Goal: Task Accomplishment & Management: Manage account settings

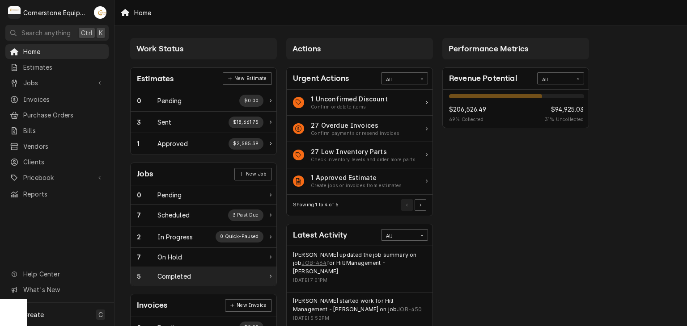
click at [240, 267] on div "5 Completed" at bounding box center [204, 276] width 146 height 19
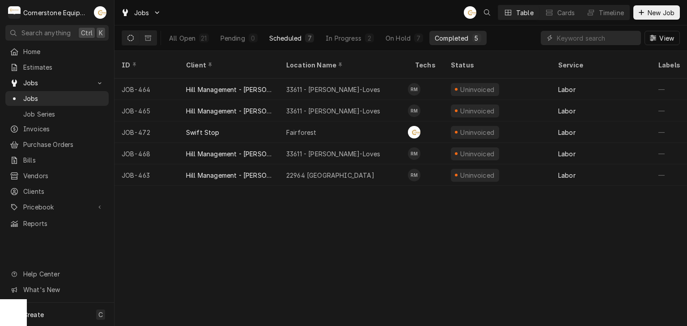
click at [273, 31] on button "Scheduled 7" at bounding box center [291, 38] width 55 height 14
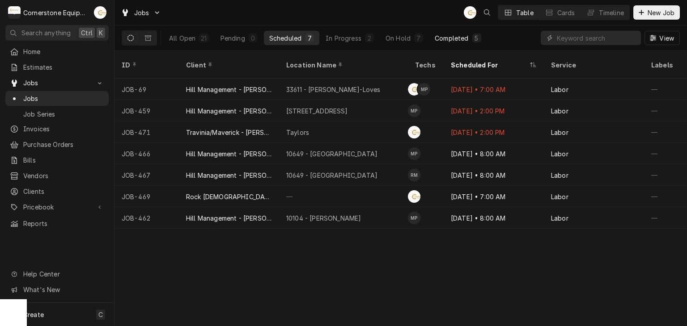
click at [463, 33] on button "Completed 5" at bounding box center [457, 38] width 57 height 14
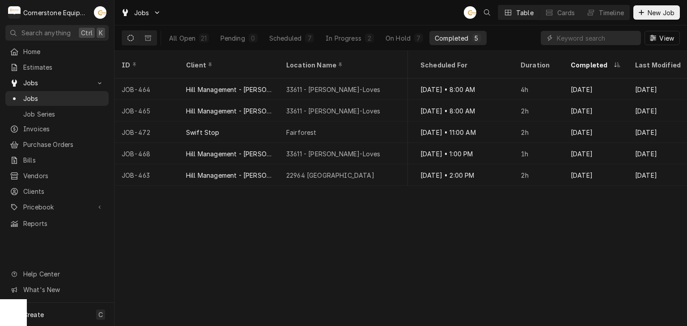
scroll to position [0, 812]
click at [422, 42] on button "On Hold 7" at bounding box center [404, 38] width 48 height 14
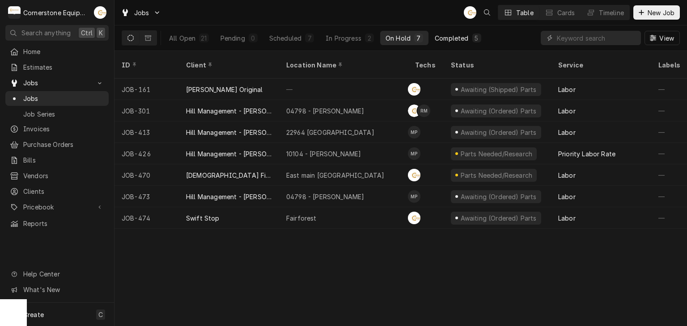
click at [460, 42] on div "Completed" at bounding box center [451, 38] width 34 height 9
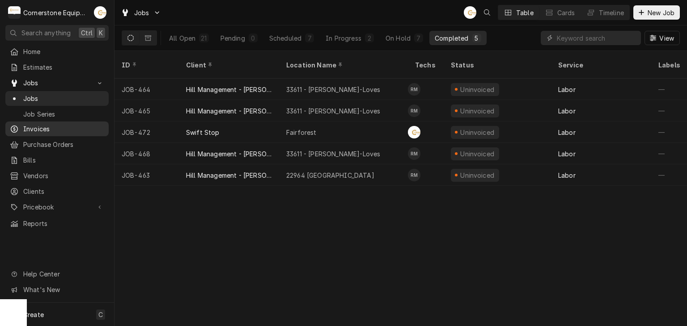
click at [55, 126] on span "Invoices" at bounding box center [63, 128] width 81 height 9
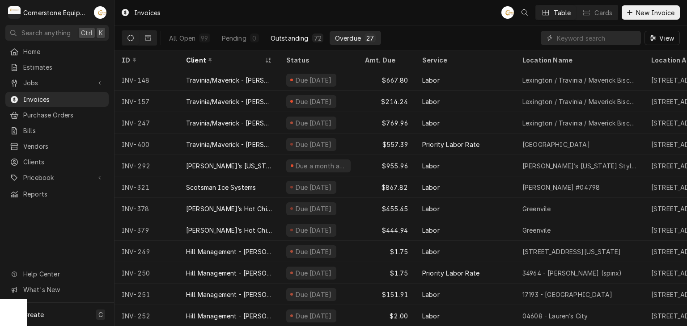
click at [308, 31] on button "Outstanding 72" at bounding box center [296, 38] width 63 height 14
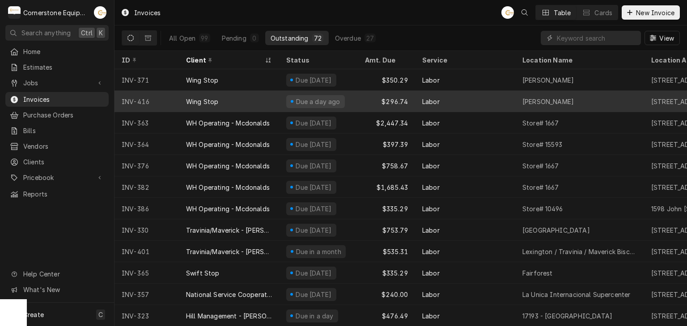
click at [258, 102] on div "Wing Stop" at bounding box center [229, 101] width 100 height 21
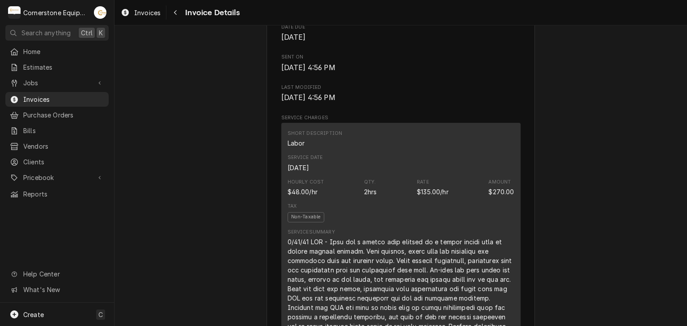
scroll to position [97, 0]
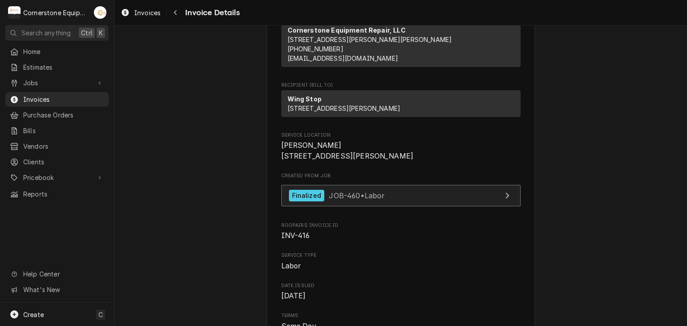
click at [352, 202] on div "Finalized JOB-460 • Labor" at bounding box center [337, 196] width 96 height 12
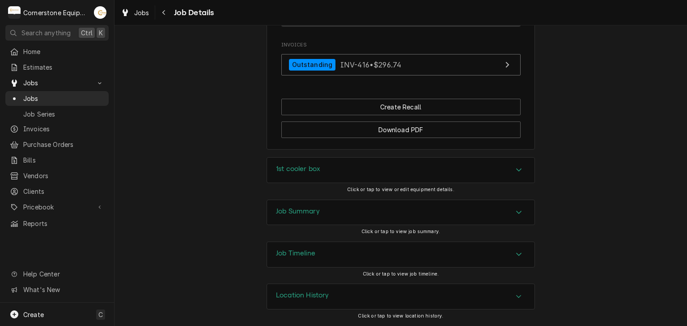
scroll to position [708, 0]
click at [40, 94] on span "Jobs" at bounding box center [63, 98] width 81 height 9
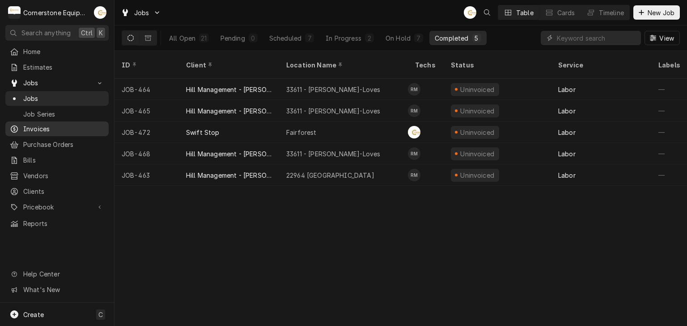
click at [57, 128] on span "Invoices" at bounding box center [63, 128] width 81 height 9
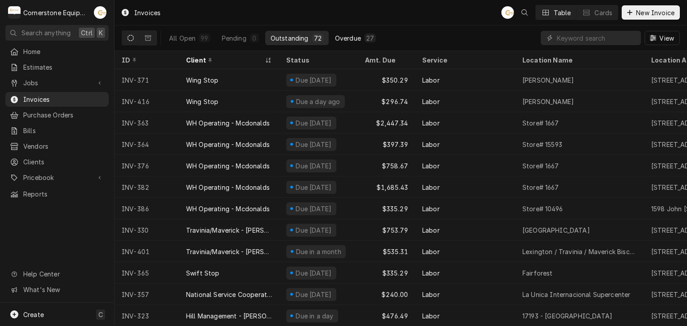
click at [375, 38] on button "Overdue 27" at bounding box center [354, 38] width 51 height 14
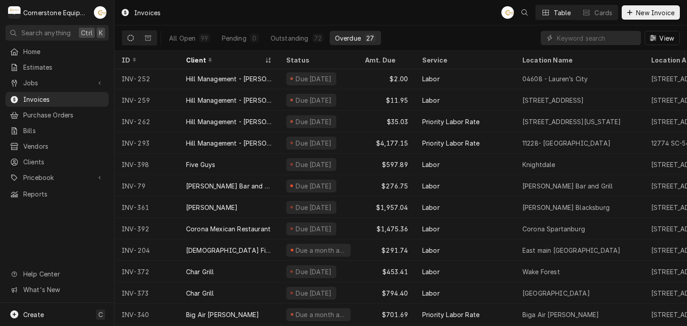
scroll to position [263, 0]
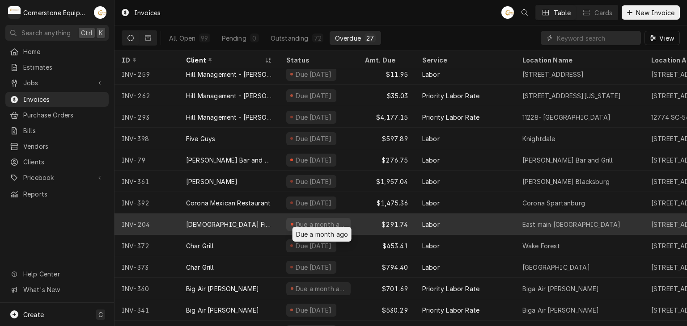
click at [331, 221] on div "Due a month ago" at bounding box center [321, 224] width 52 height 9
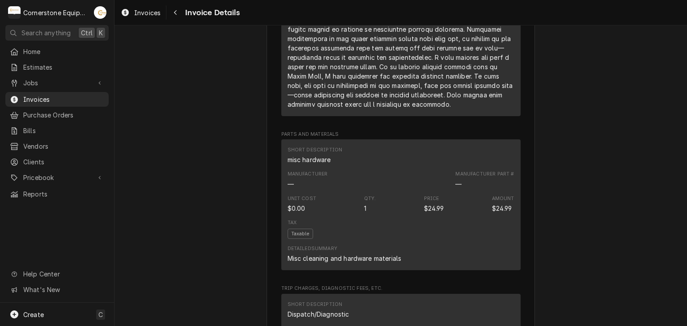
scroll to position [536, 0]
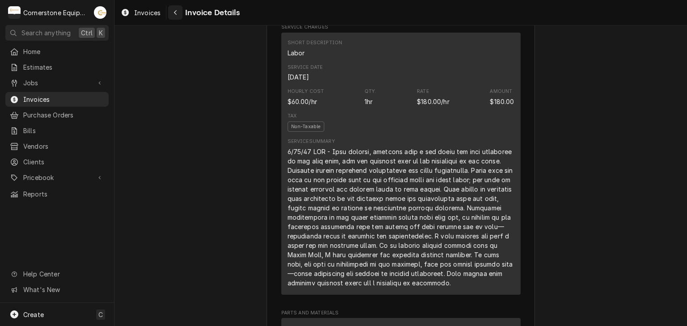
click at [177, 11] on icon "Navigate back" at bounding box center [175, 12] width 4 height 6
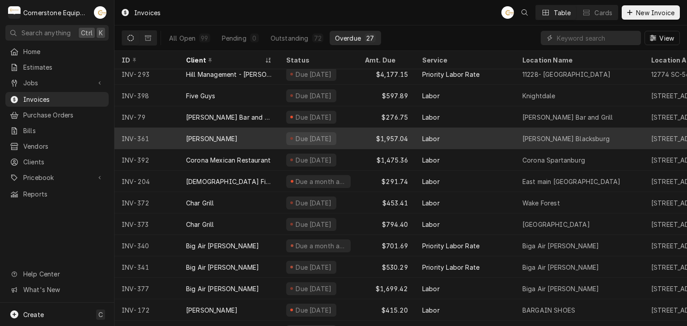
scroll to position [127, 0]
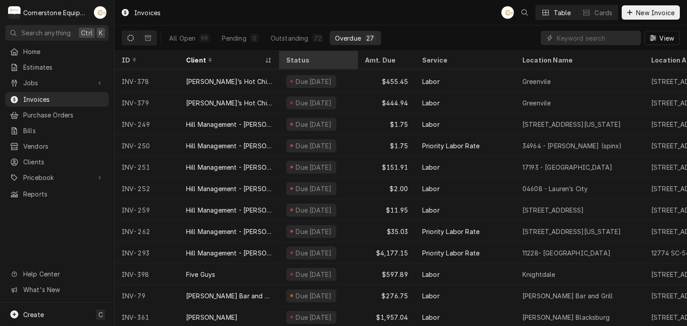
click at [306, 57] on div "Status" at bounding box center [317, 59] width 63 height 9
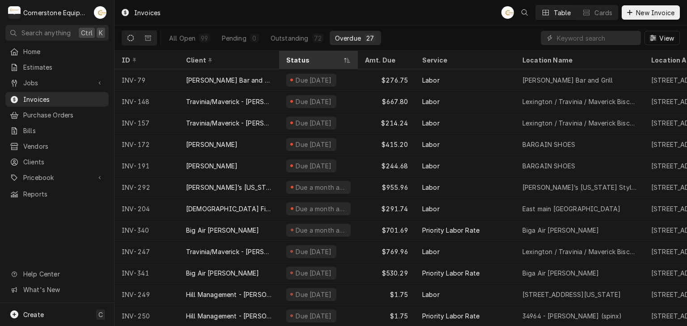
click at [308, 61] on div "Status" at bounding box center [313, 59] width 55 height 9
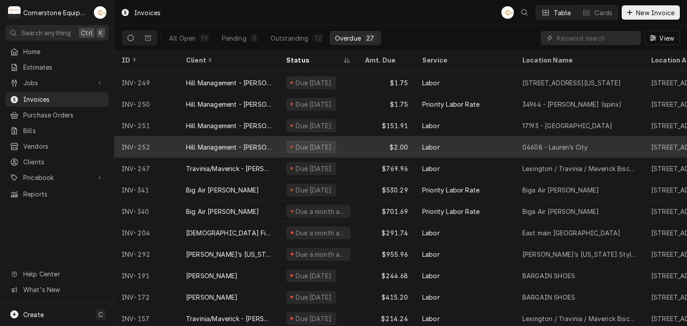
scroll to position [285, 0]
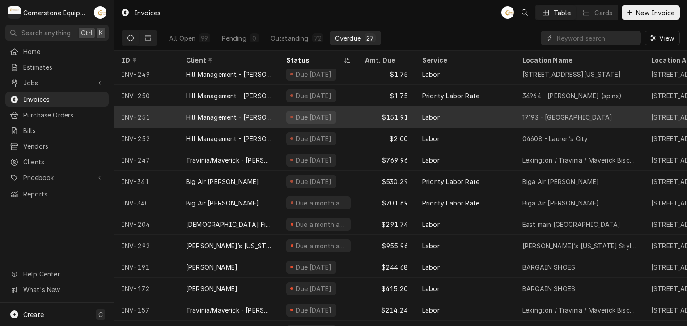
click at [410, 116] on div "$151.91" at bounding box center [386, 116] width 57 height 21
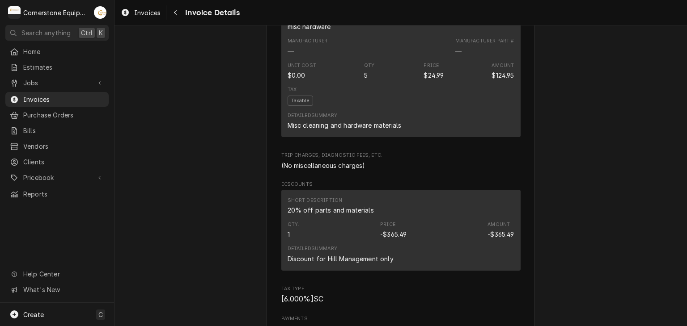
scroll to position [1073, 0]
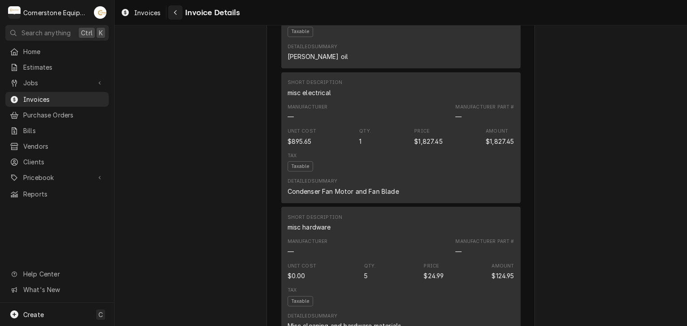
click at [176, 14] on icon "Navigate back" at bounding box center [175, 12] width 3 height 5
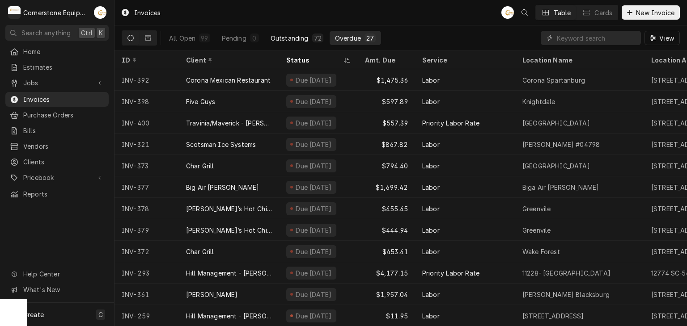
click at [290, 32] on button "Outstanding 72" at bounding box center [296, 38] width 63 height 14
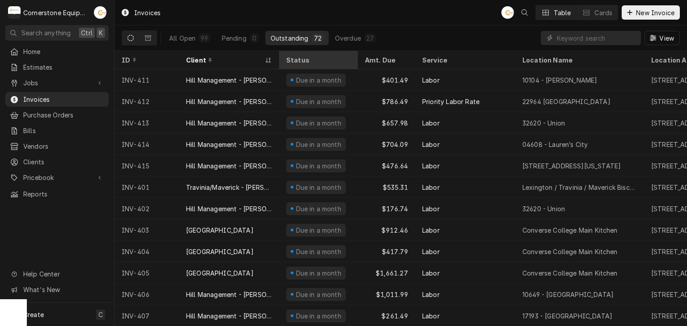
click at [325, 64] on div "Status" at bounding box center [318, 60] width 75 height 15
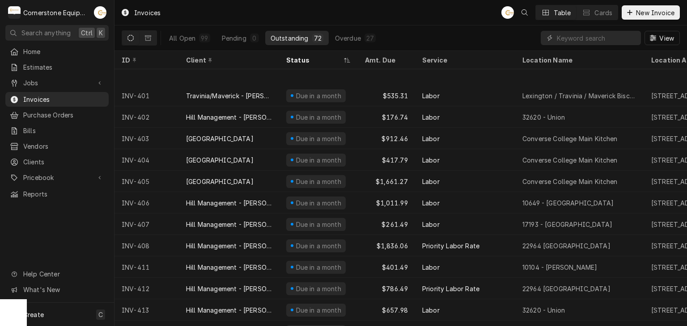
scroll to position [1293, 0]
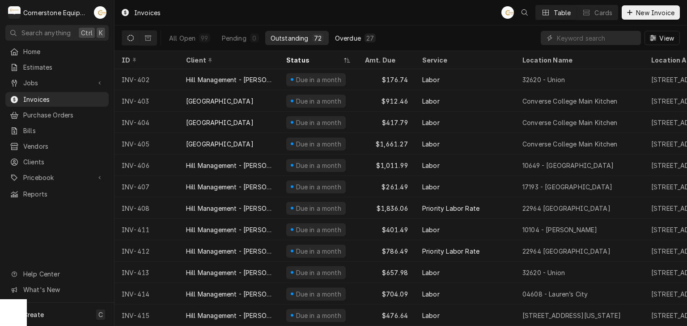
click at [347, 38] on div "Overdue" at bounding box center [348, 38] width 26 height 9
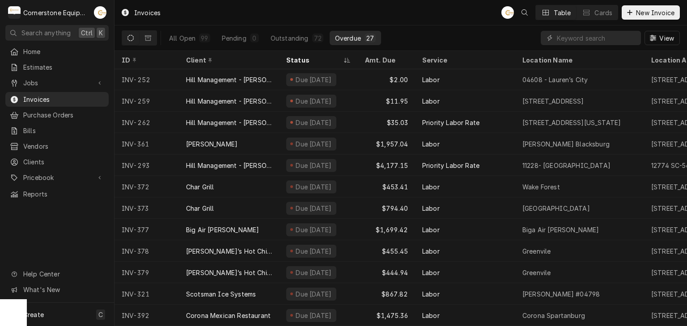
scroll to position [0, 0]
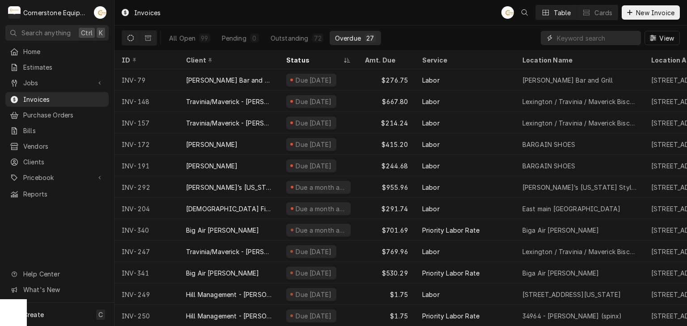
click at [583, 41] on input "Dynamic Content Wrapper" at bounding box center [596, 38] width 80 height 14
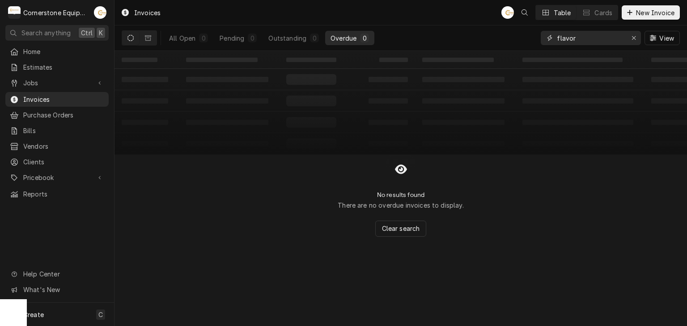
type input "flavor"
click at [156, 37] on div "All Open 0 Pending 0 Outstanding 0 Overdue 0" at bounding box center [248, 37] width 252 height 25
click at [155, 37] on button "Dynamic Content Wrapper" at bounding box center [147, 38] width 17 height 14
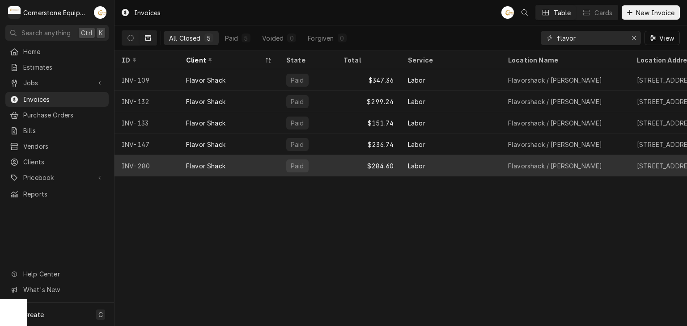
click at [230, 168] on div "Flavor Shack" at bounding box center [229, 165] width 100 height 21
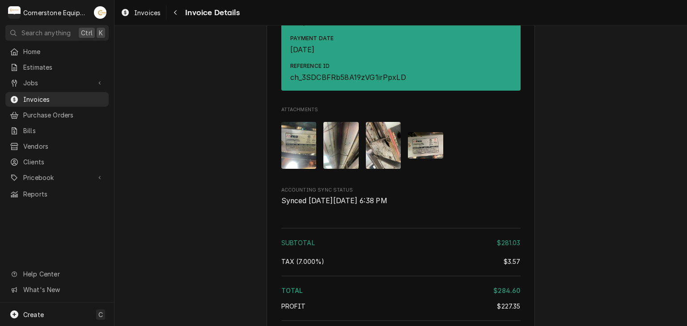
scroll to position [1252, 0]
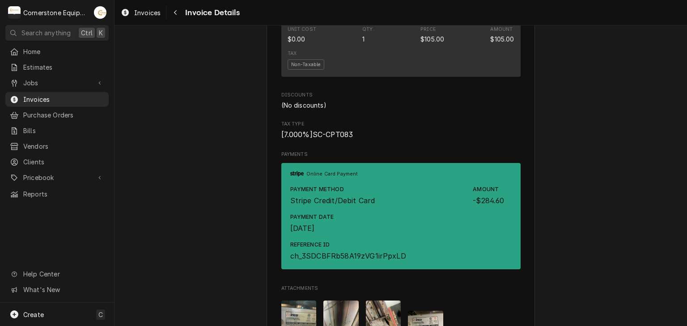
click at [167, 17] on div "Invoices Invoice Details" at bounding box center [178, 12] width 122 height 15
click at [173, 17] on div "Navigate back" at bounding box center [175, 12] width 9 height 9
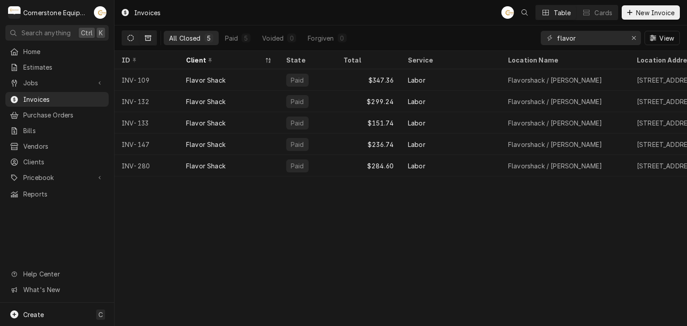
click at [130, 38] on icon "Dynamic Content Wrapper" at bounding box center [130, 38] width 6 height 6
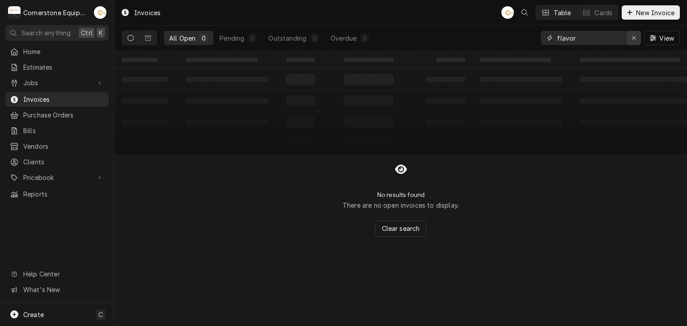
click at [636, 42] on div "Erase input" at bounding box center [633, 38] width 9 height 9
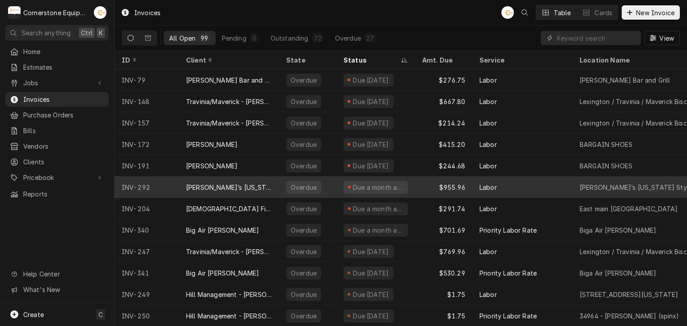
click at [226, 191] on div "Tito’s New York Style Pizza" at bounding box center [229, 187] width 100 height 21
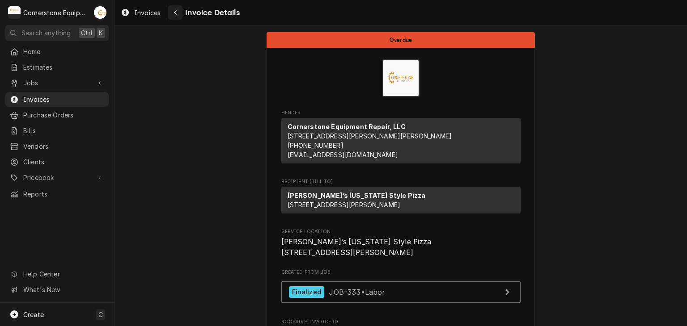
click at [169, 7] on button "Navigate back" at bounding box center [175, 12] width 14 height 14
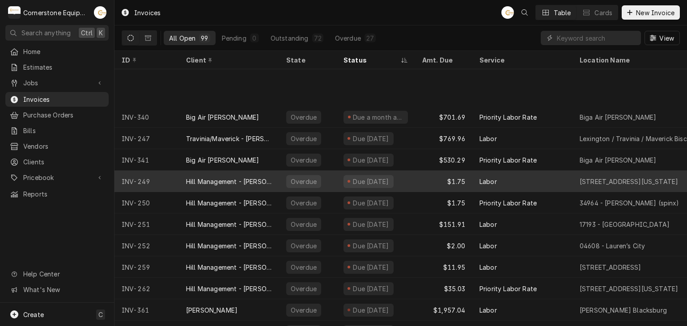
scroll to position [177, 0]
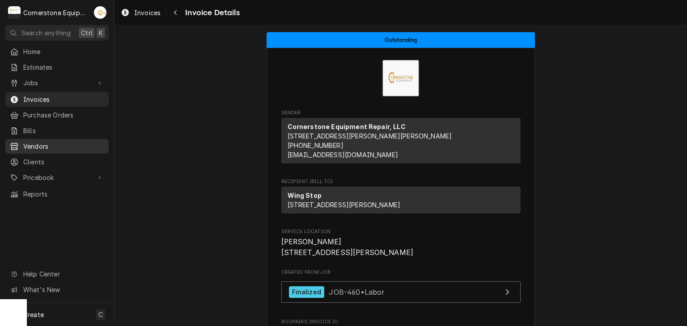
scroll to position [97, 0]
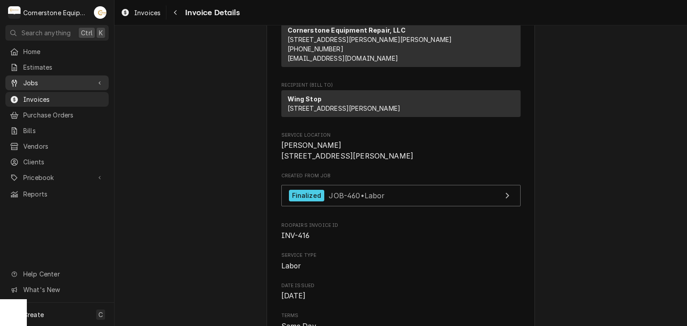
click at [62, 79] on span "Jobs" at bounding box center [56, 82] width 67 height 9
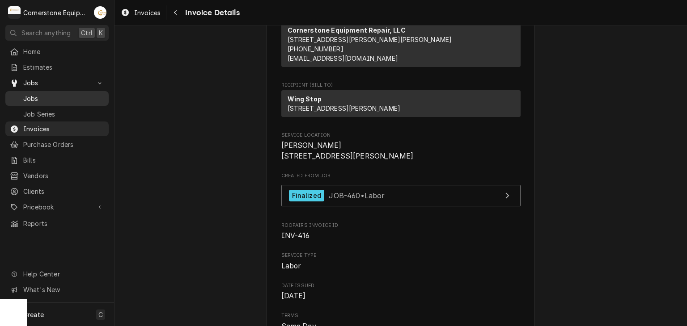
click at [67, 97] on span "Jobs" at bounding box center [63, 98] width 81 height 9
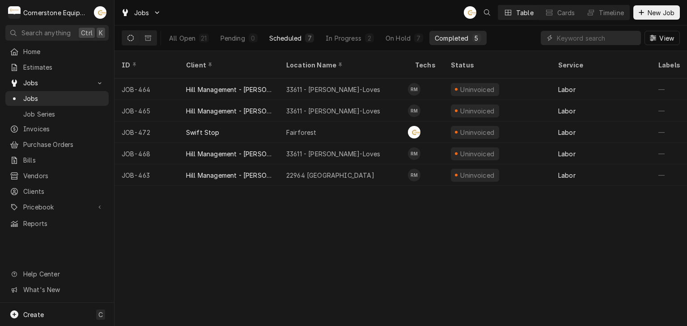
click at [304, 33] on button "Scheduled 7" at bounding box center [291, 38] width 55 height 14
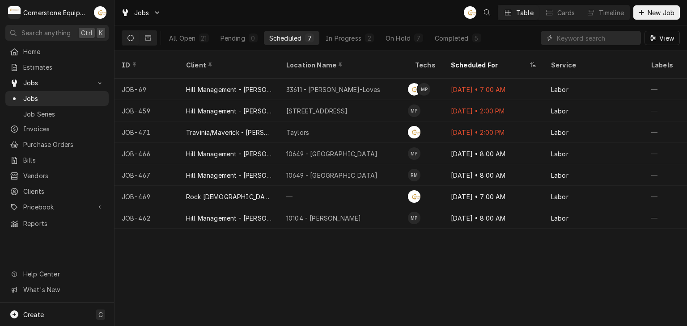
click at [356, 14] on div "Jobs AB Table Cards Timeline New Job" at bounding box center [400, 12] width 572 height 25
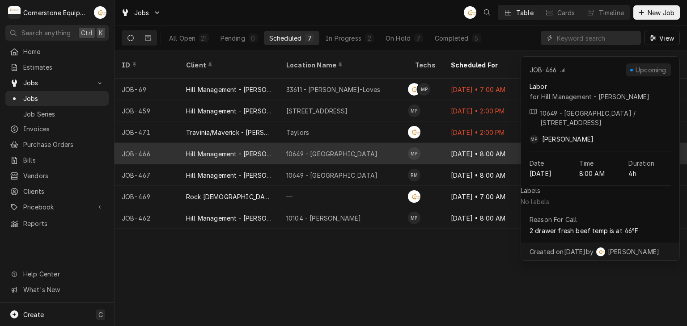
click at [311, 149] on div "10649 - Downtown Clinton" at bounding box center [331, 153] width 91 height 9
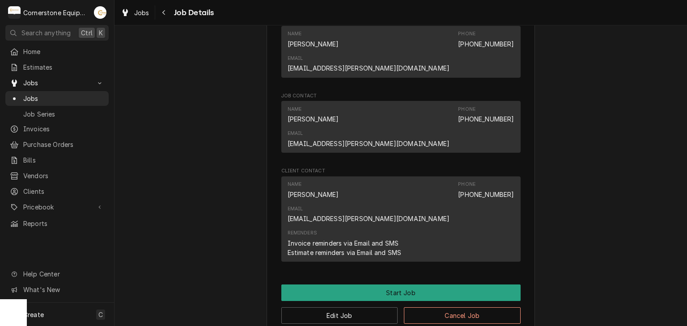
scroll to position [642, 0]
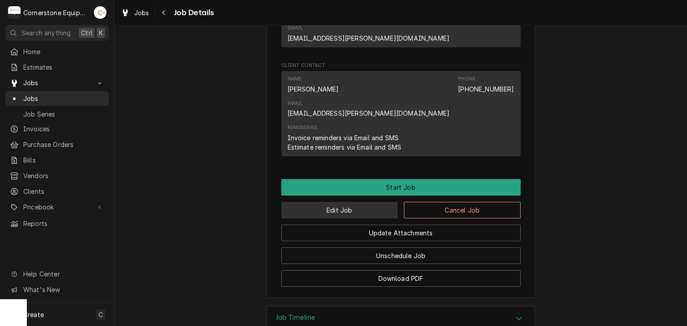
click at [311, 202] on button "Edit Job" at bounding box center [339, 210] width 117 height 17
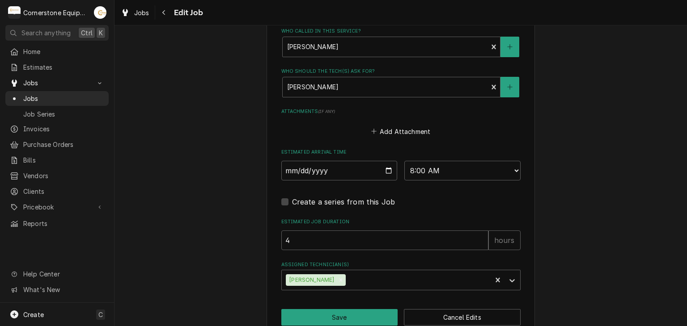
scroll to position [731, 0]
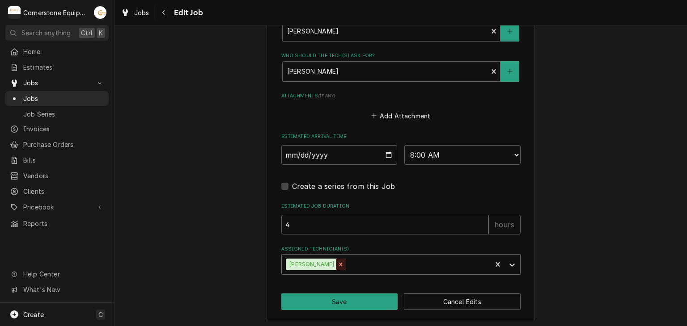
click at [344, 263] on icon "Remove Matthew Pennington" at bounding box center [340, 264] width 6 height 6
click at [345, 263] on div "Assigned Technician(s)" at bounding box center [392, 265] width 213 height 16
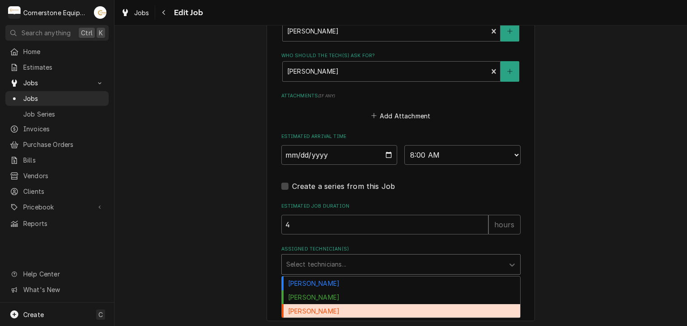
click at [340, 305] on div "[PERSON_NAME]" at bounding box center [401, 311] width 238 height 14
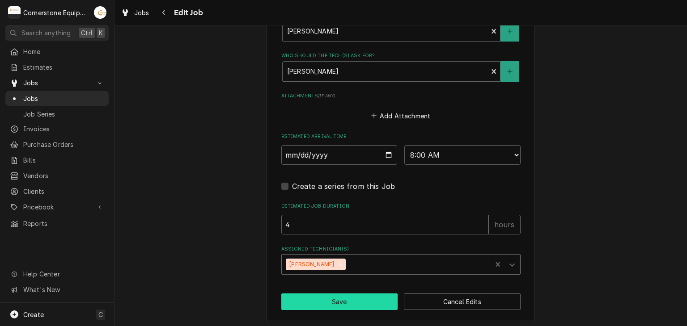
click at [336, 301] on button "Save" at bounding box center [339, 302] width 117 height 17
type textarea "x"
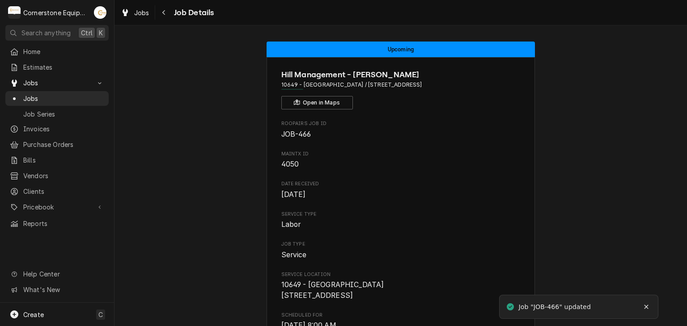
scroll to position [358, 0]
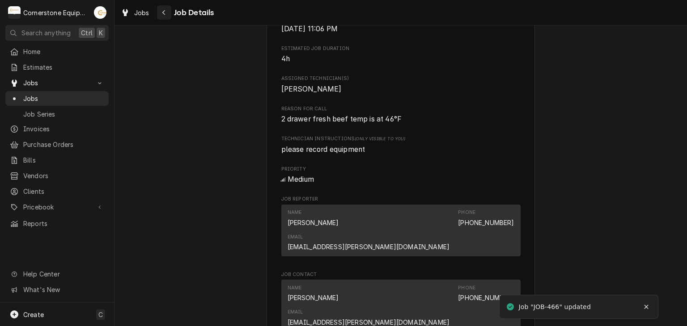
click at [163, 10] on icon "Navigate back" at bounding box center [164, 12] width 4 height 6
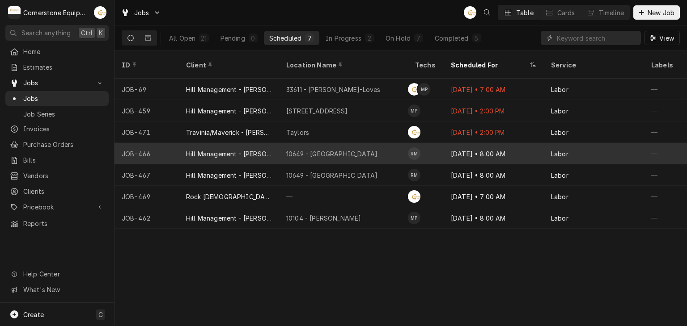
click at [361, 150] on div "10649 - [GEOGRAPHIC_DATA]" at bounding box center [343, 153] width 129 height 21
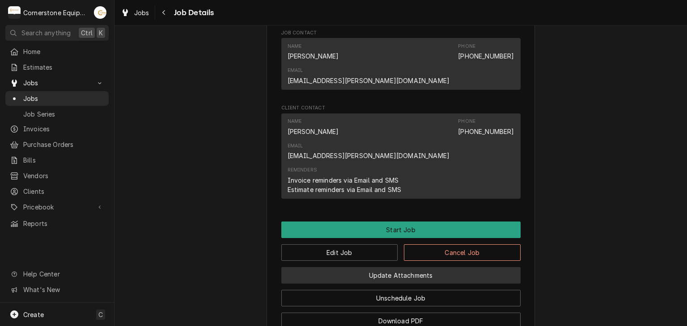
scroll to position [642, 0]
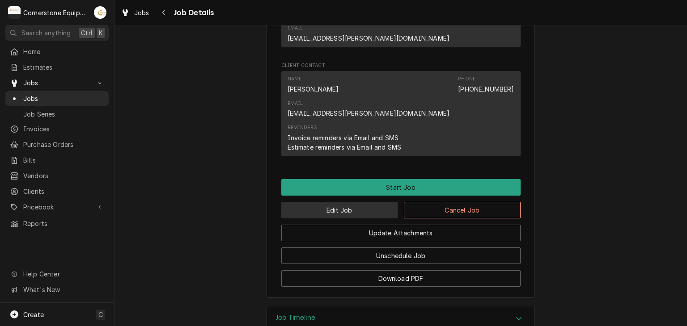
click at [383, 202] on button "Edit Job" at bounding box center [339, 210] width 117 height 17
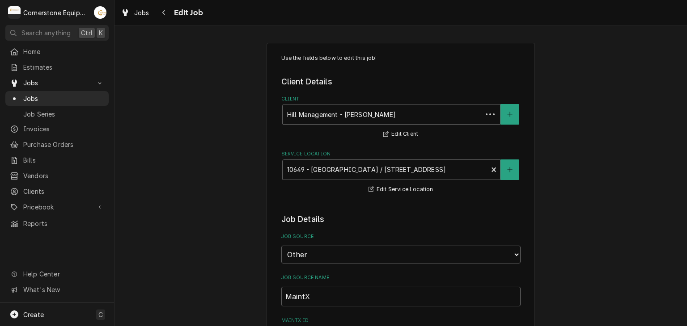
type textarea "x"
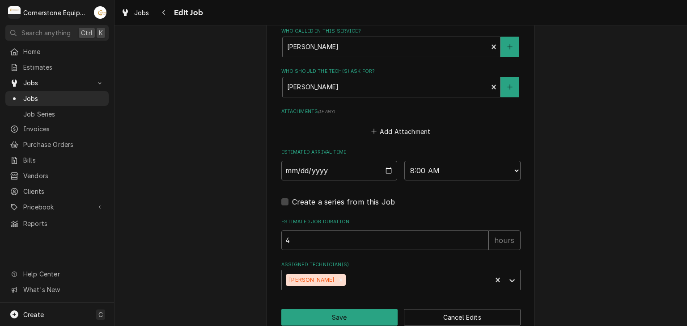
scroll to position [731, 0]
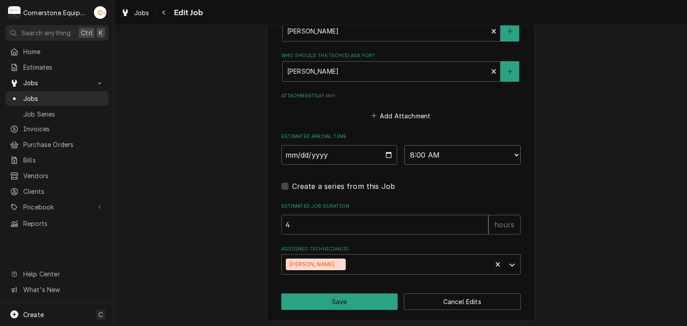
click at [439, 155] on select "AM / PM 6:00 AM 6:15 AM 6:30 AM 6:45 AM 7:00 AM 7:15 AM 7:30 AM 7:45 AM 8:00 AM…" at bounding box center [462, 155] width 116 height 20
select select "12:00:00"
click at [404, 145] on select "AM / PM 6:00 AM 6:15 AM 6:30 AM 6:45 AM 7:00 AM 7:15 AM 7:30 AM 7:45 AM 8:00 AM…" at bounding box center [462, 155] width 116 height 20
click at [380, 295] on button "Save" at bounding box center [339, 302] width 117 height 17
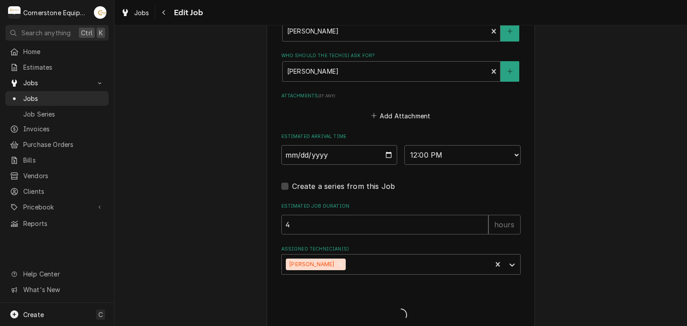
type textarea "x"
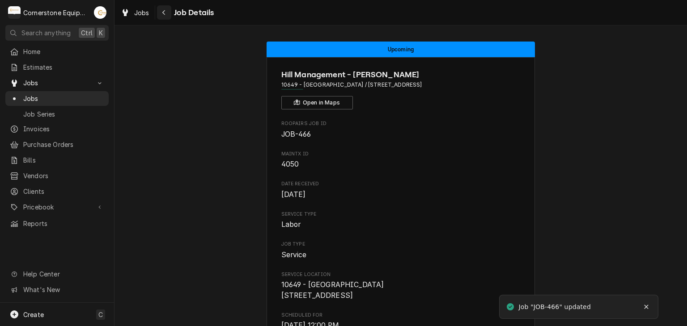
click at [167, 12] on div "Navigate back" at bounding box center [164, 12] width 9 height 9
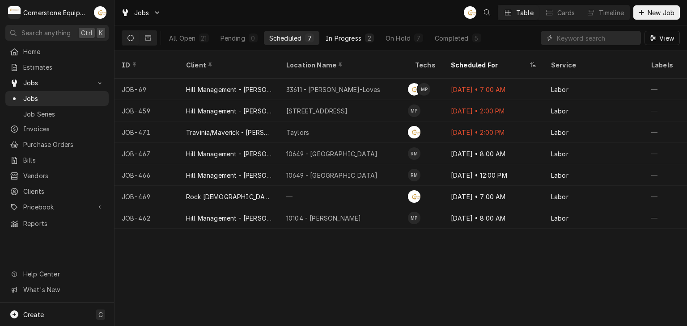
click at [357, 40] on div "In Progress" at bounding box center [343, 38] width 36 height 9
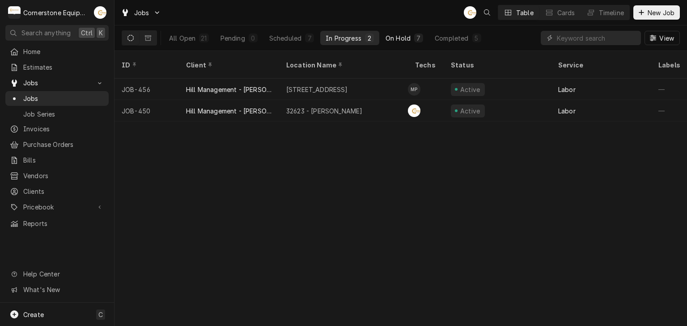
click at [392, 34] on div "On Hold" at bounding box center [397, 38] width 25 height 9
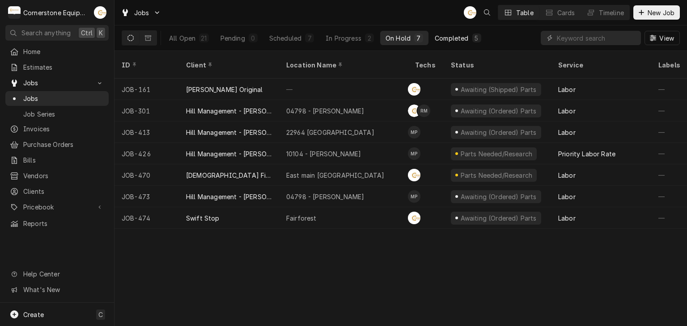
click at [454, 43] on button "Completed 5" at bounding box center [457, 38] width 57 height 14
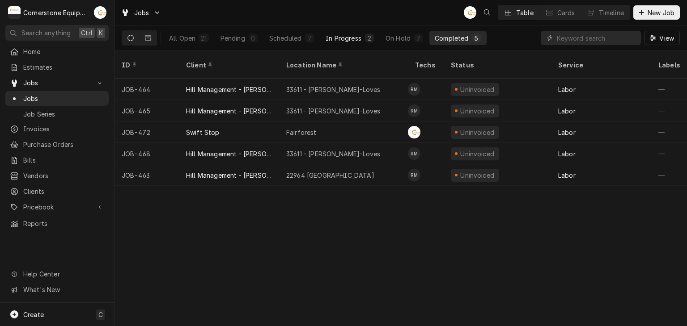
click at [331, 44] on button "In Progress 2" at bounding box center [349, 38] width 59 height 14
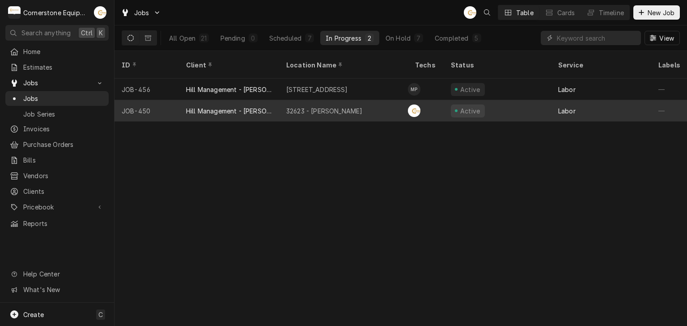
click at [317, 107] on div "32623 - Taylors" at bounding box center [343, 110] width 129 height 21
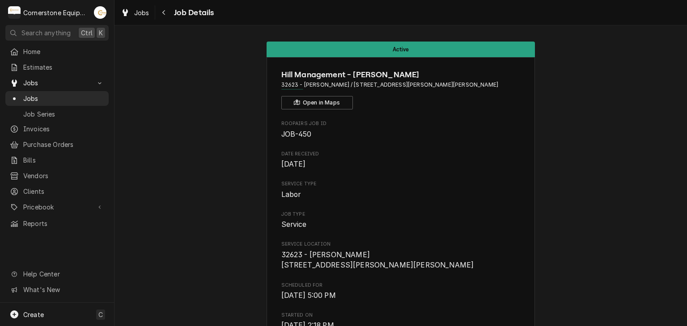
scroll to position [722, 0]
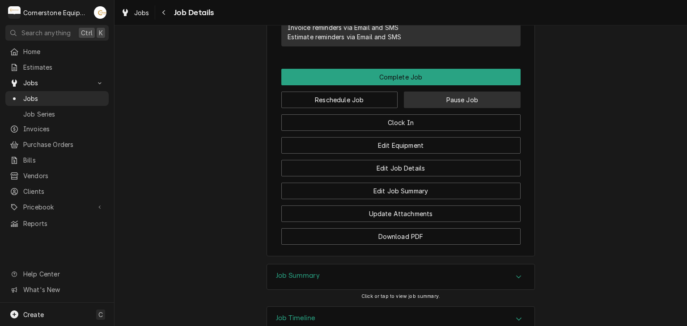
click at [451, 92] on button "Pause Job" at bounding box center [462, 100] width 117 height 17
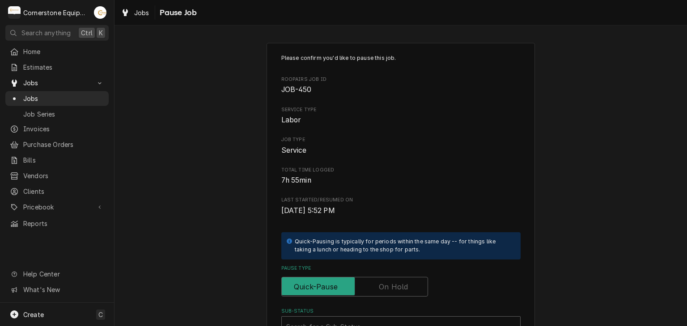
scroll to position [173, 0]
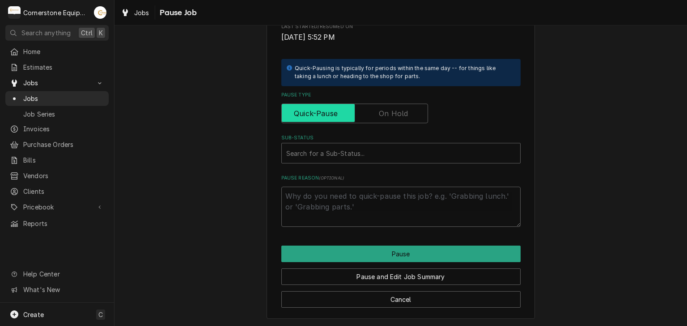
click at [375, 117] on input "Pause Type" at bounding box center [354, 114] width 139 height 20
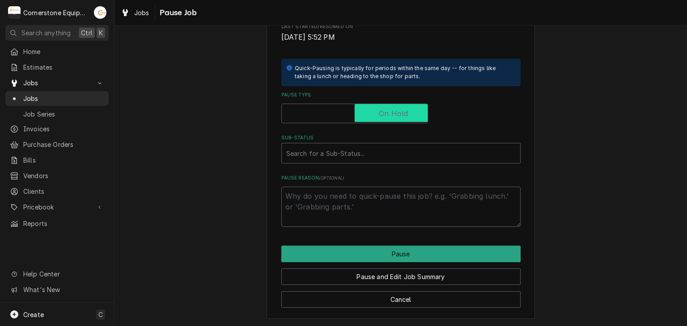
checkbox input "true"
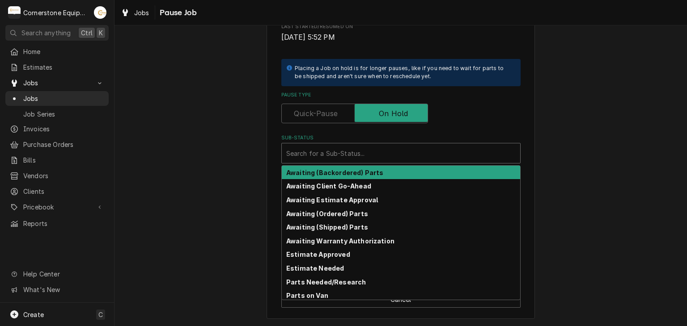
click at [363, 156] on div "Sub-Status" at bounding box center [400, 153] width 229 height 16
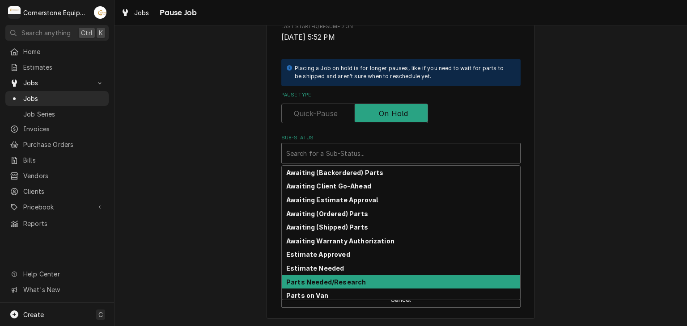
click at [350, 277] on div "Parts Needed/Research" at bounding box center [401, 282] width 238 height 14
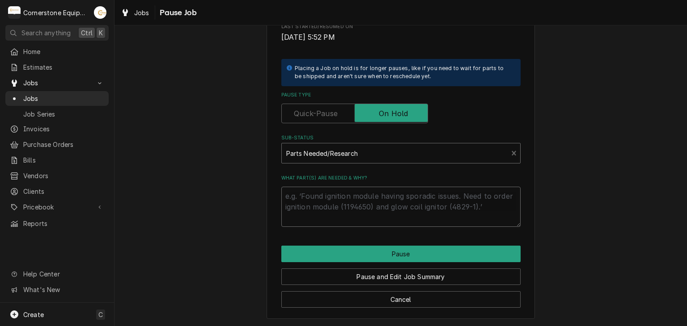
click at [361, 206] on textarea "What part(s) are needed & why?" at bounding box center [400, 207] width 239 height 40
type textarea "x"
type textarea "w"
type textarea "x"
type textarea "wa"
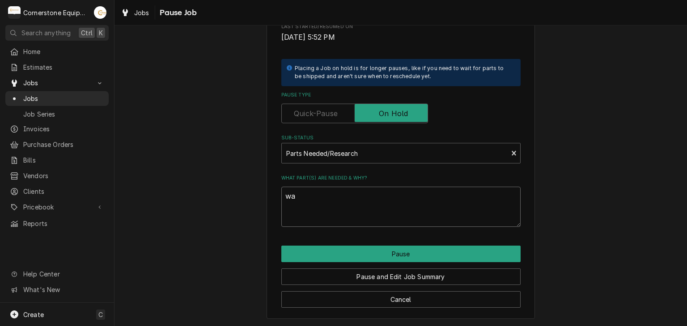
type textarea "x"
type textarea "wai"
type textarea "x"
type textarea "wait"
type textarea "x"
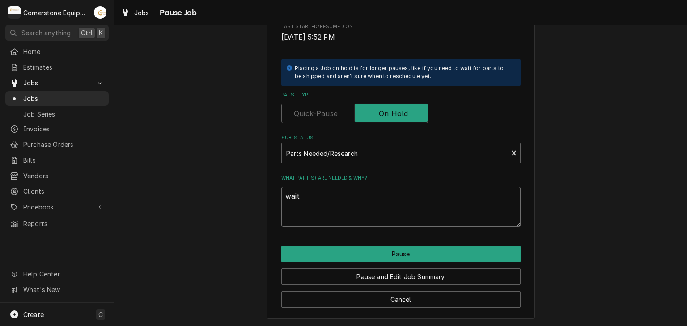
type textarea "waiti"
type textarea "x"
type textarea "waitin"
type textarea "x"
type textarea "waiting"
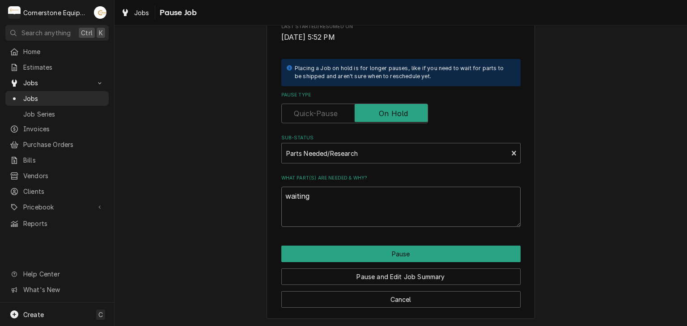
type textarea "x"
type textarea "waiting"
type textarea "x"
type textarea "waiting t"
type textarea "x"
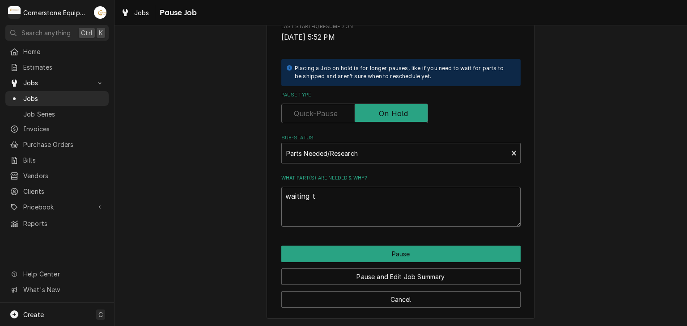
type textarea "waiting to"
type textarea "x"
type textarea "waiting to"
type textarea "x"
type textarea "waiting to s"
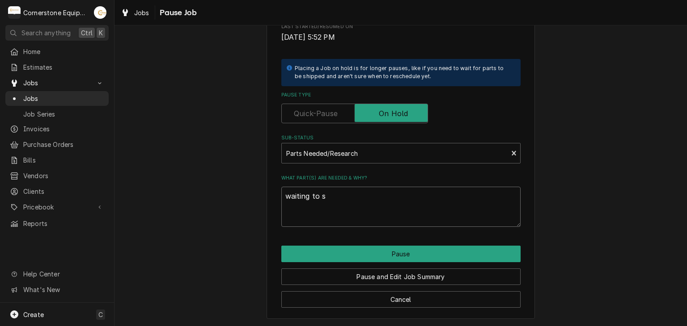
type textarea "x"
type textarea "waiting to se"
type textarea "x"
type textarea "waiting to see"
type textarea "x"
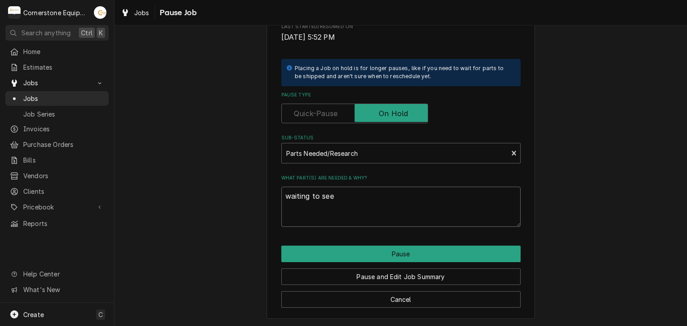
type textarea "waiting to see"
type textarea "x"
type textarea "waiting to see i"
type textarea "x"
type textarea "waiting to see if"
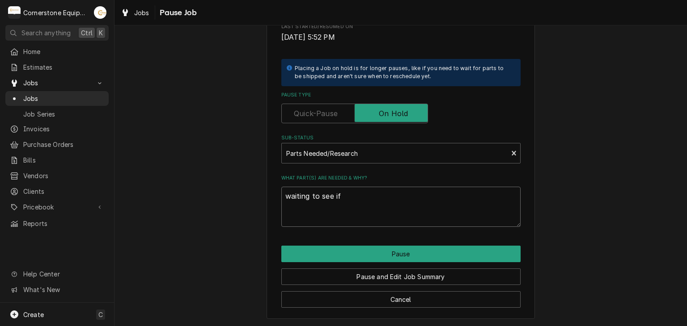
type textarea "x"
type textarea "waiting to see if"
type textarea "x"
type textarea "waiting to see if d"
type textarea "x"
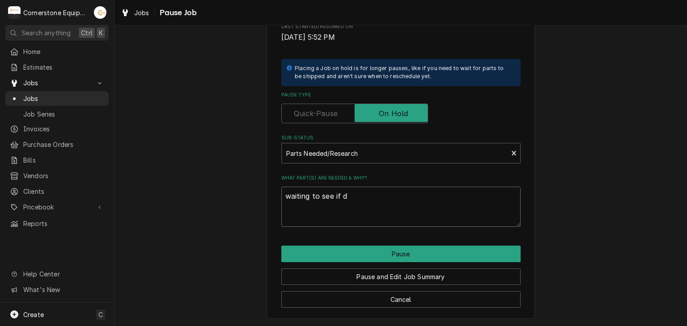
type textarea "waiting to see if de"
type textarea "x"
type textarea "waiting to see if def"
type textarea "x"
type textarea "waiting to see if defr"
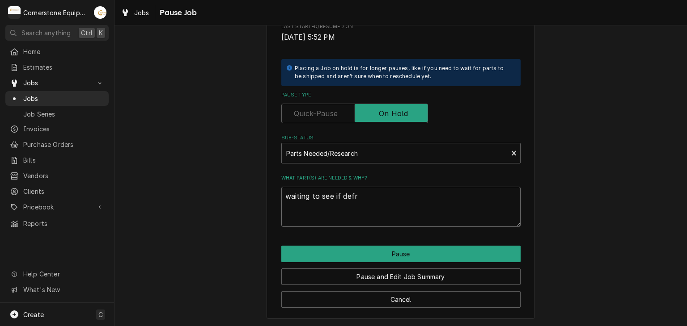
type textarea "x"
type textarea "waiting to see if defro"
type textarea "x"
type textarea "waiting to see if defros"
type textarea "x"
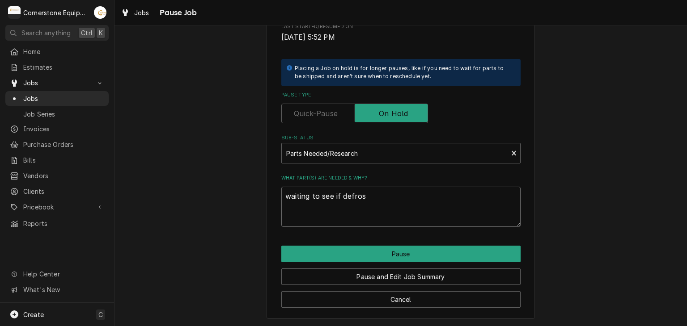
type textarea "waiting to see if defrost"
type textarea "x"
type textarea "waiting to see if defrost"
type textarea "x"
type textarea "waiting to see if defrost w"
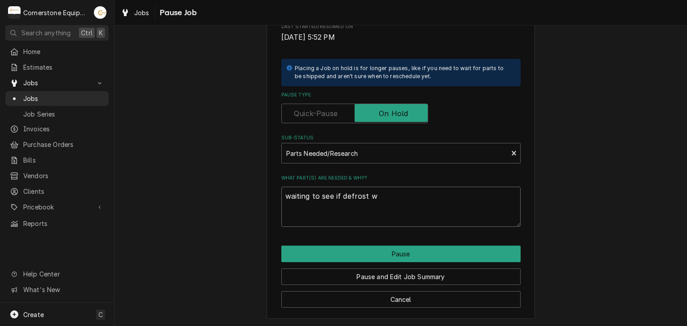
type textarea "x"
type textarea "waiting to see if defrost wo"
type textarea "x"
type textarea "waiting to see if defrost wor"
type textarea "x"
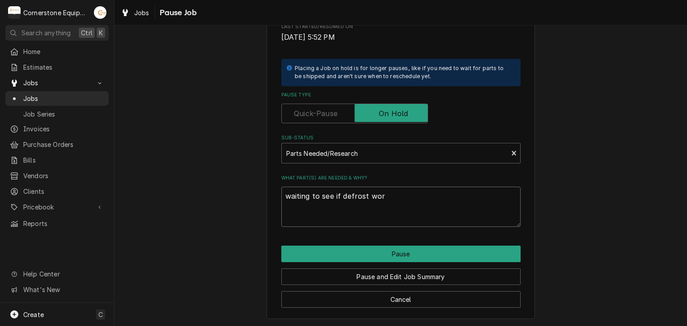
type textarea "waiting to see if defrost work"
type textarea "x"
type textarea "waiting to see if defrost worke"
type textarea "x"
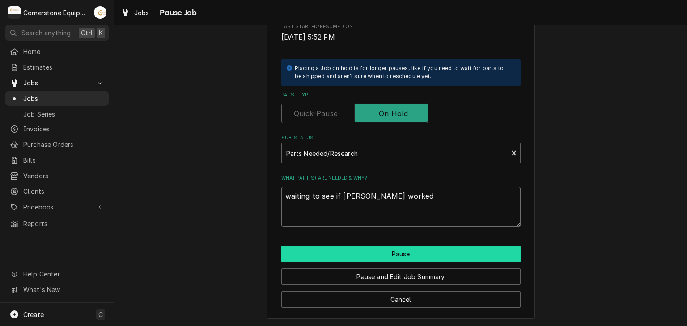
type textarea "waiting to see if defrost worked"
click at [380, 252] on button "Pause" at bounding box center [400, 254] width 239 height 17
type textarea "x"
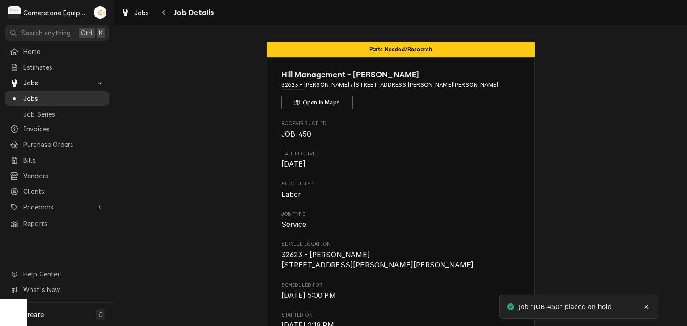
click at [89, 94] on span "Jobs" at bounding box center [63, 98] width 81 height 9
